Goal: Task Accomplishment & Management: Use online tool/utility

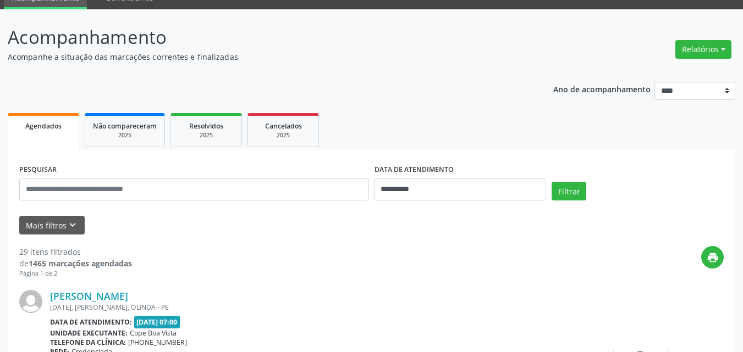
scroll to position [78, 0]
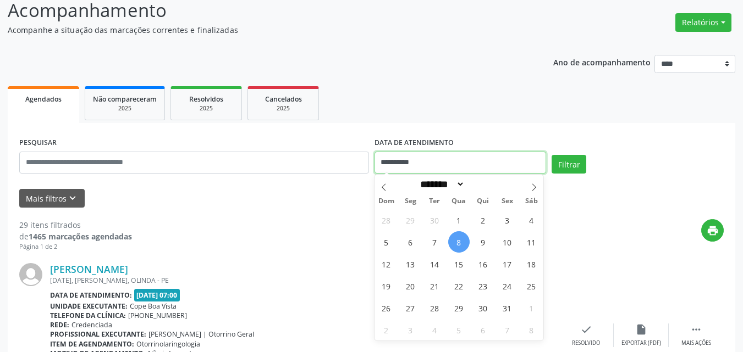
click at [479, 162] on input "**********" at bounding box center [460, 163] width 172 height 22
click at [482, 240] on span "9" at bounding box center [482, 241] width 21 height 21
type input "**********"
click at [482, 239] on span "9" at bounding box center [482, 241] width 21 height 21
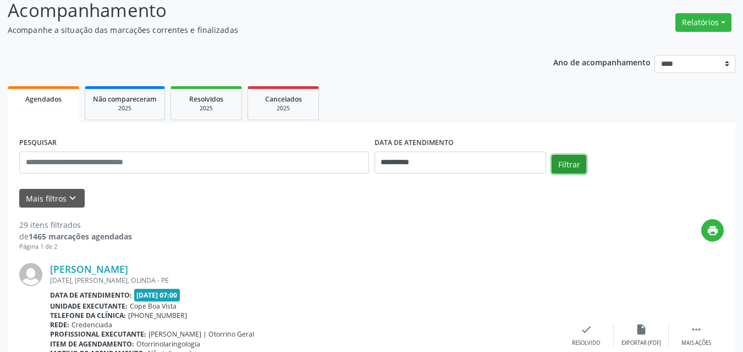
click at [565, 164] on button "Filtrar" at bounding box center [569, 164] width 35 height 19
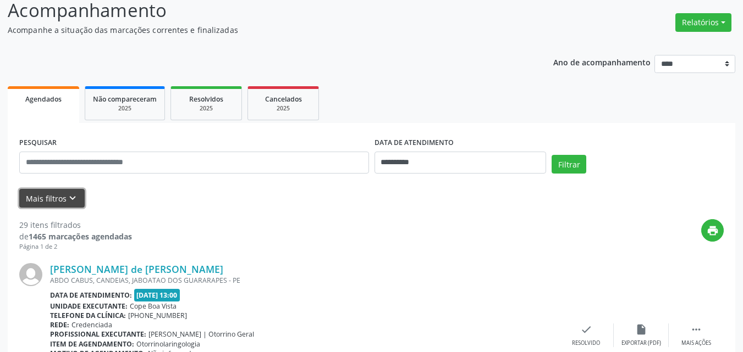
click at [68, 197] on icon "keyboard_arrow_down" at bounding box center [73, 198] width 12 height 12
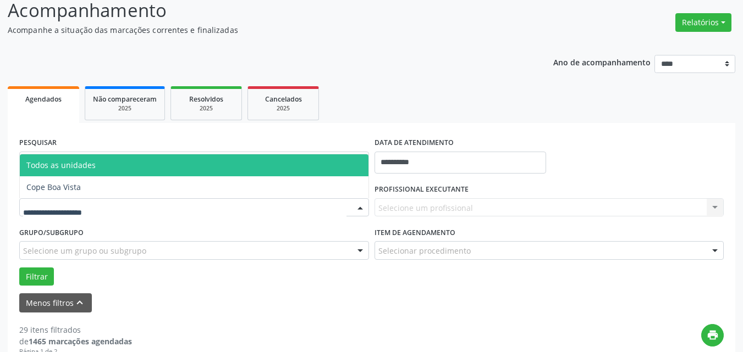
drag, startPoint x: 93, startPoint y: 201, endPoint x: 98, endPoint y: 205, distance: 5.9
click at [94, 202] on div at bounding box center [194, 207] width 350 height 19
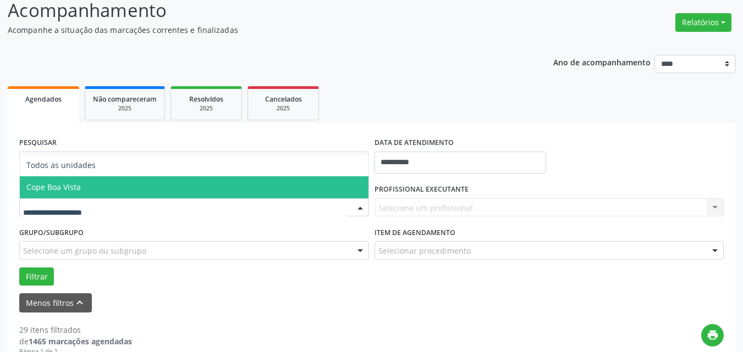
click at [108, 184] on span "Cope Boa Vista" at bounding box center [194, 188] width 349 height 22
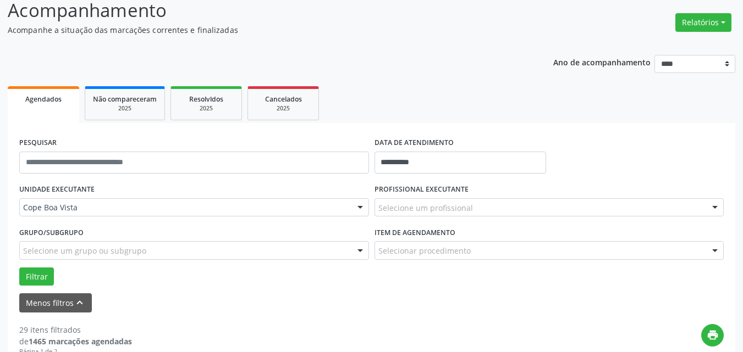
click at [509, 203] on div "Selecione um profissional" at bounding box center [549, 207] width 350 height 19
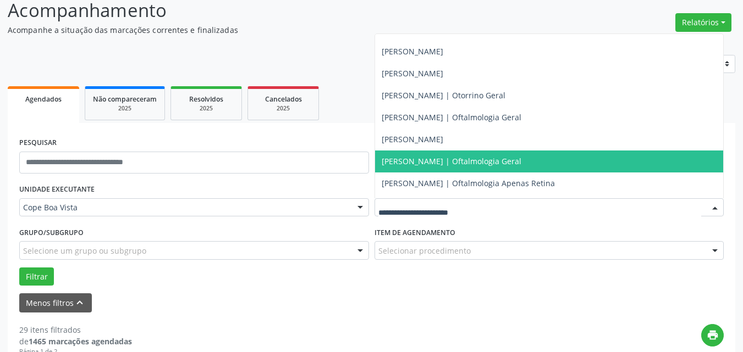
scroll to position [275, 0]
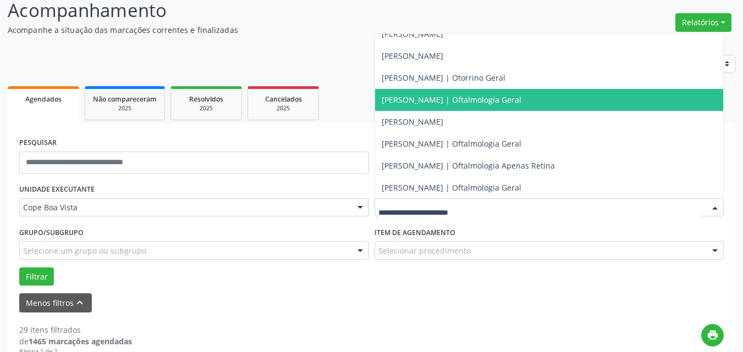
click at [451, 107] on span "[PERSON_NAME] | Oftalmologia Geral" at bounding box center [549, 100] width 349 height 22
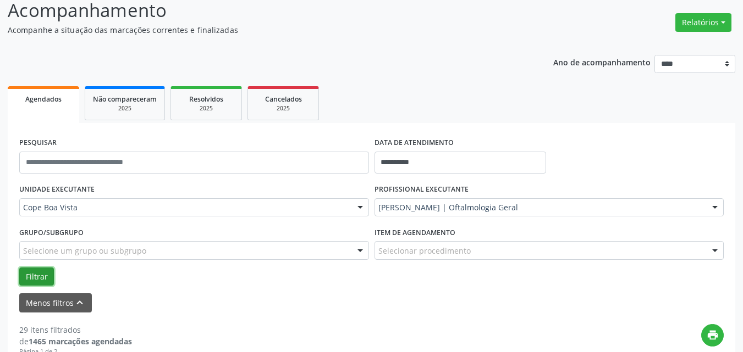
click at [37, 269] on button "Filtrar" at bounding box center [36, 277] width 35 height 19
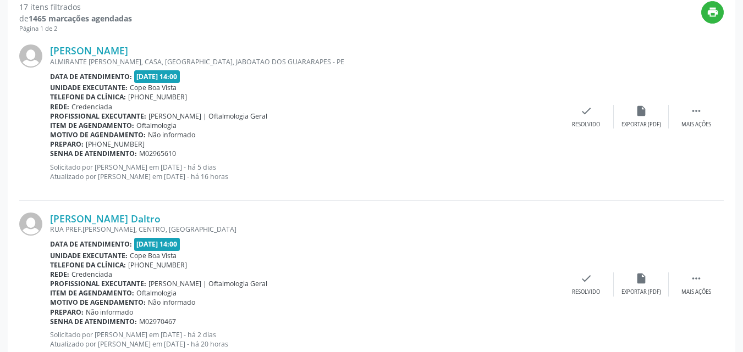
scroll to position [408, 0]
